Goal: Find contact information: Find contact information

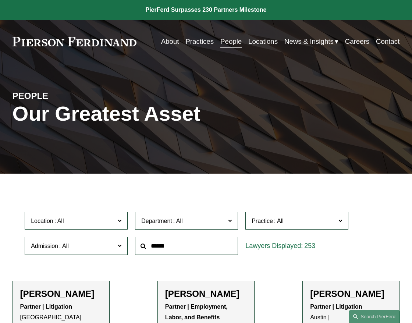
scroll to position [1, 0]
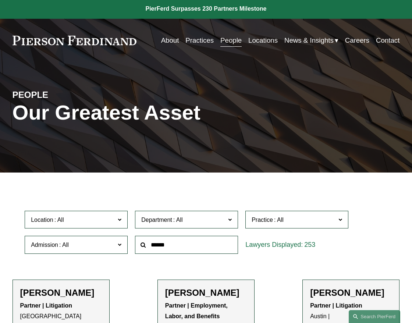
click at [175, 244] on input "text" at bounding box center [186, 245] width 103 height 18
type input "*****"
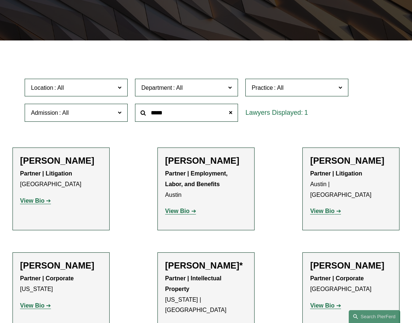
scroll to position [148, 0]
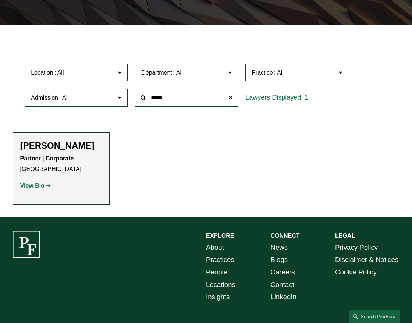
click at [35, 189] on strong "View Bio" at bounding box center [32, 185] width 24 height 6
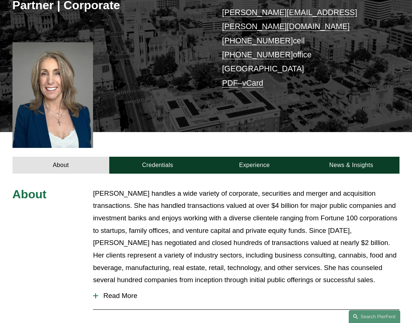
scroll to position [150, 0]
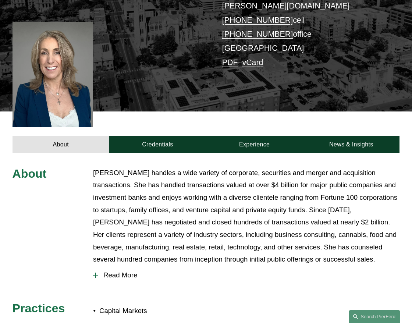
click at [110, 271] on span "Read More" at bounding box center [248, 275] width 301 height 8
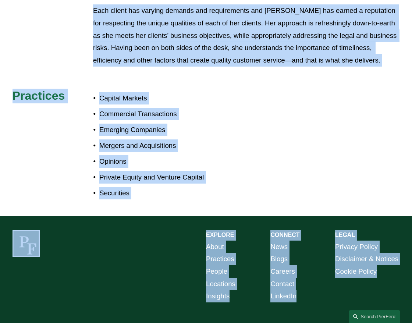
scroll to position [535, 0]
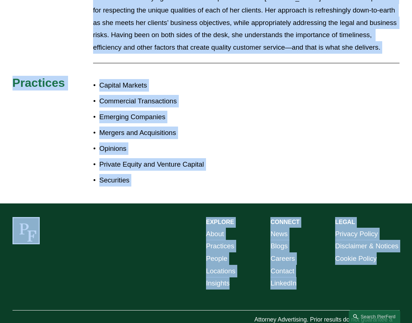
drag, startPoint x: 93, startPoint y: 157, endPoint x: 192, endPoint y: 334, distance: 202.6
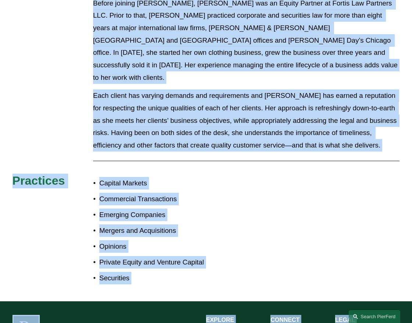
scroll to position [437, 0]
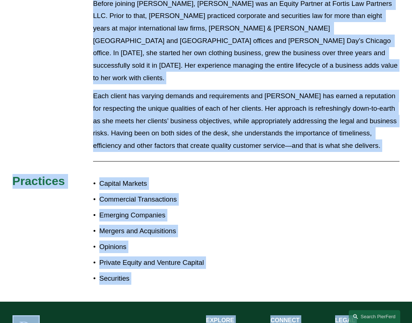
click at [251, 161] on hr at bounding box center [246, 161] width 306 height 0
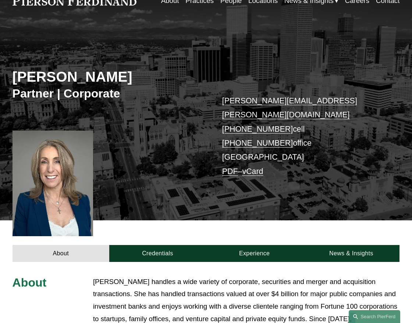
scroll to position [41, 0]
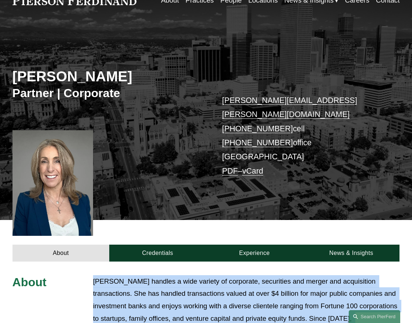
drag, startPoint x: 349, startPoint y: 121, endPoint x: 93, endPoint y: 266, distance: 294.5
copy div "Julie Herzog handles a wide variety of corporate, securities and merger and acq…"
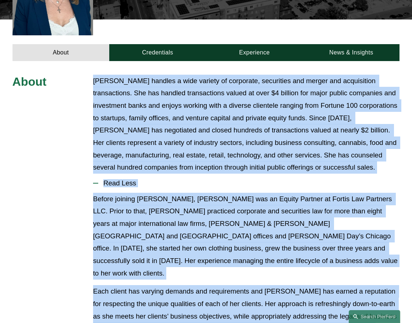
scroll to position [253, 0]
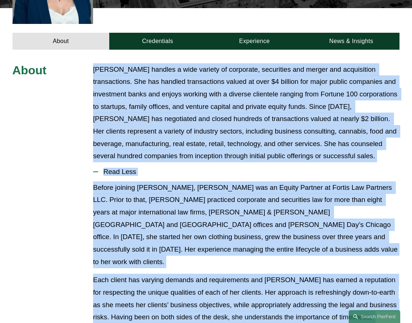
click at [221, 181] on p "Before joining Pierson Ferdinand, Julie was an Equity Partner at Fortis Law Par…" at bounding box center [246, 224] width 306 height 86
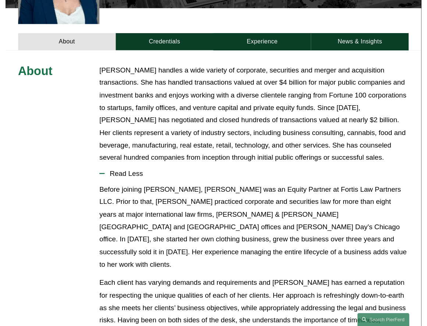
scroll to position [0, 0]
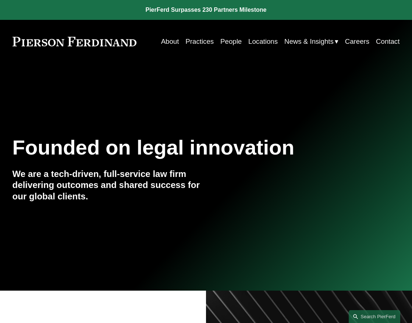
click at [255, 42] on link "Locations" at bounding box center [262, 42] width 29 height 14
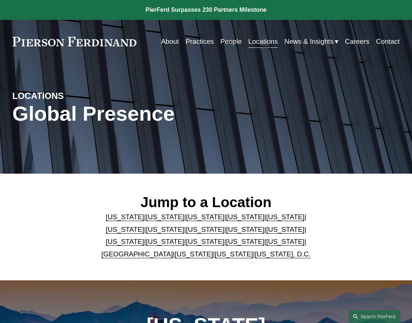
click at [186, 217] on link "[US_STATE]" at bounding box center [205, 217] width 38 height 8
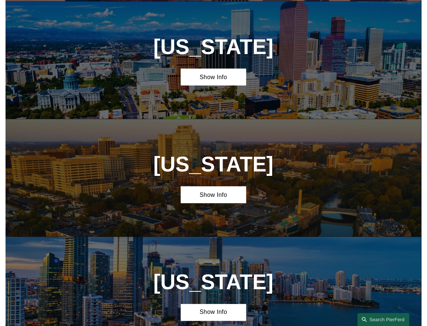
scroll to position [513, 0]
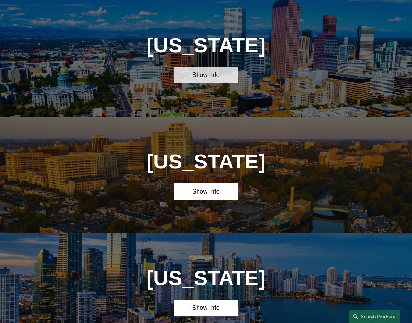
click at [212, 77] on link "Show Info" at bounding box center [205, 75] width 64 height 17
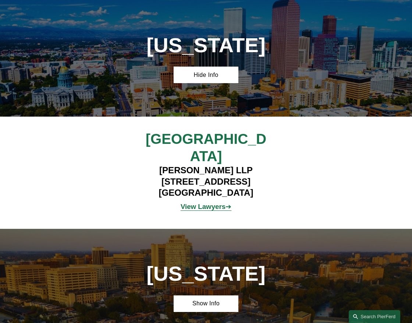
drag, startPoint x: 148, startPoint y: 165, endPoint x: 268, endPoint y: 162, distance: 120.6
click at [268, 165] on h4 "[PERSON_NAME] LLP [STREET_ADDRESS]" at bounding box center [205, 182] width 161 height 34
copy h4 "[STREET_ADDRESS]"
click at [117, 168] on div "[GEOGRAPHIC_DATA] [PERSON_NAME] LLP [STREET_ADDRESS] View Lawyers ➔" at bounding box center [206, 172] width 412 height 85
